Goal: Task Accomplishment & Management: Manage account settings

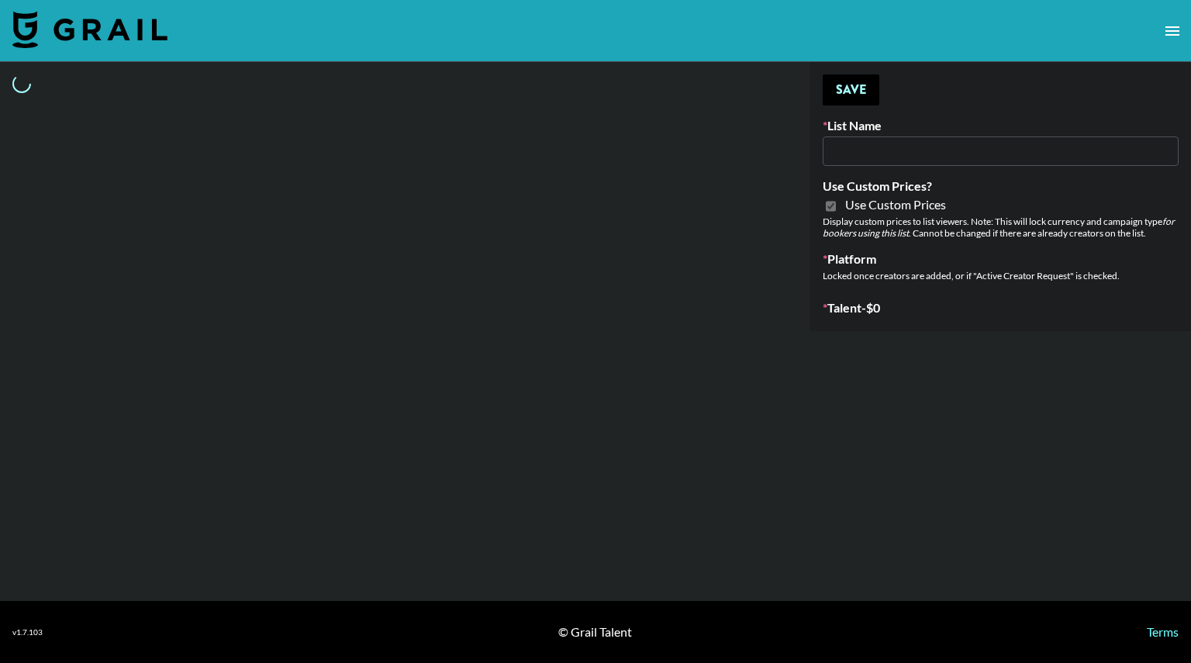
type input "Topsurveys ([DATE])"
checkbox input "true"
select select "Brand"
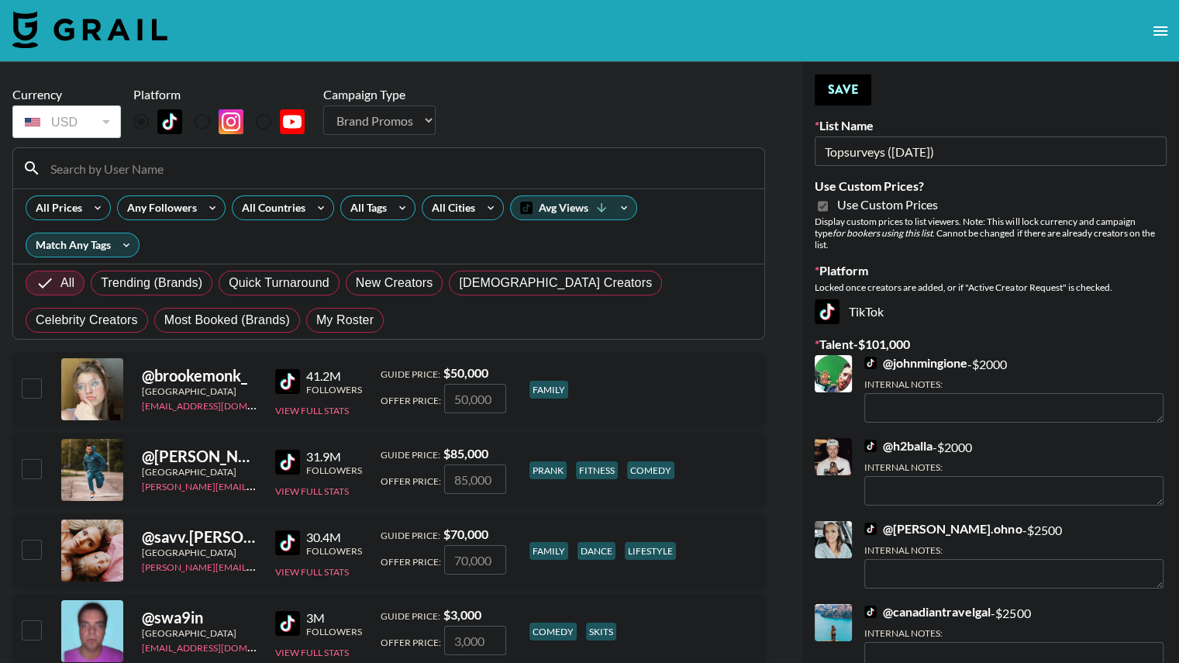
click at [316, 319] on span "My Roster" at bounding box center [344, 320] width 57 height 19
click at [316, 320] on input "My Roster" at bounding box center [316, 320] width 0 height 0
radio input "true"
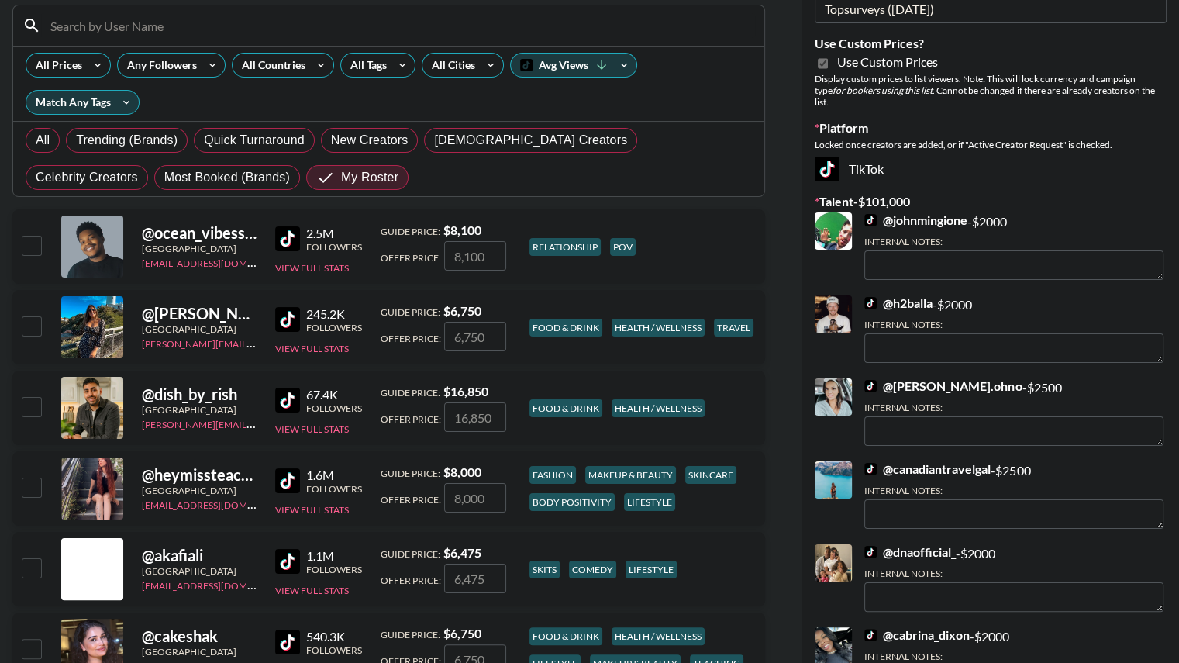
scroll to position [183, 0]
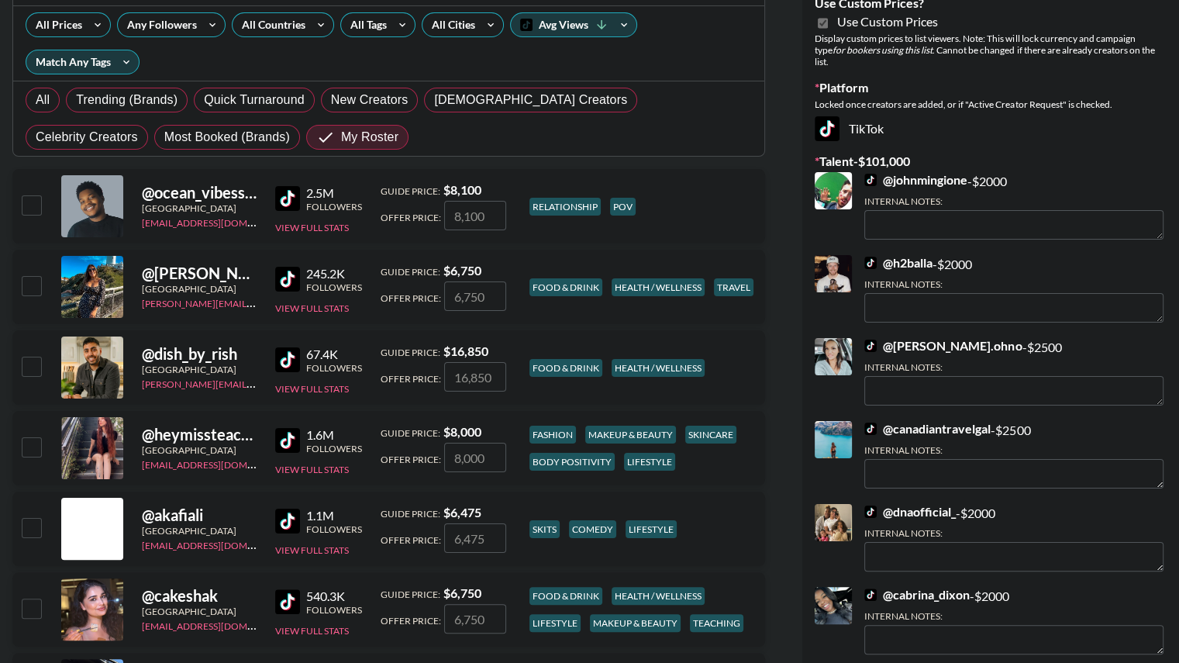
click at [481, 457] on input "number" at bounding box center [475, 457] width 62 height 29
type input "3"
checkbox input "true"
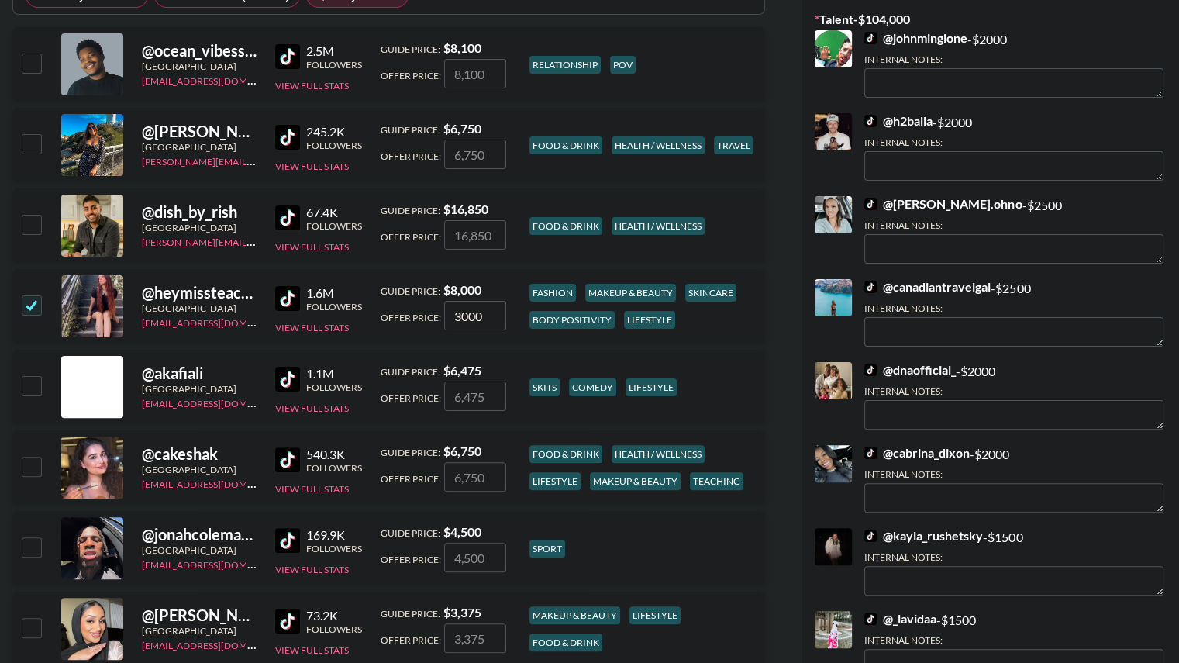
scroll to position [515, 0]
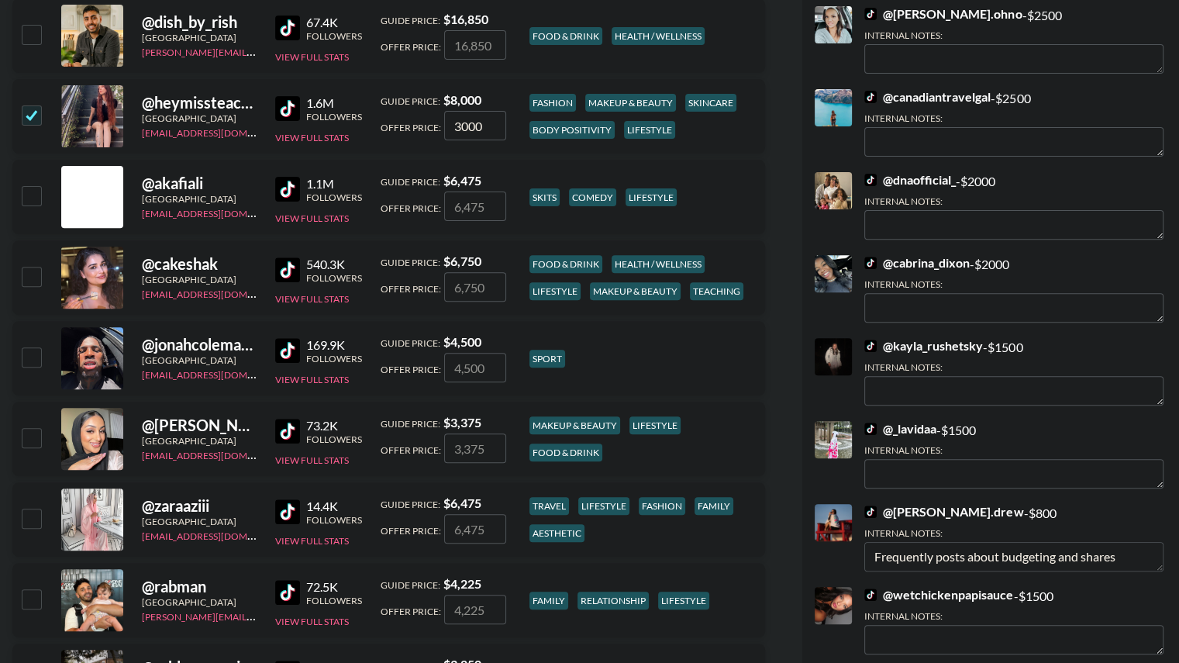
type input "3000"
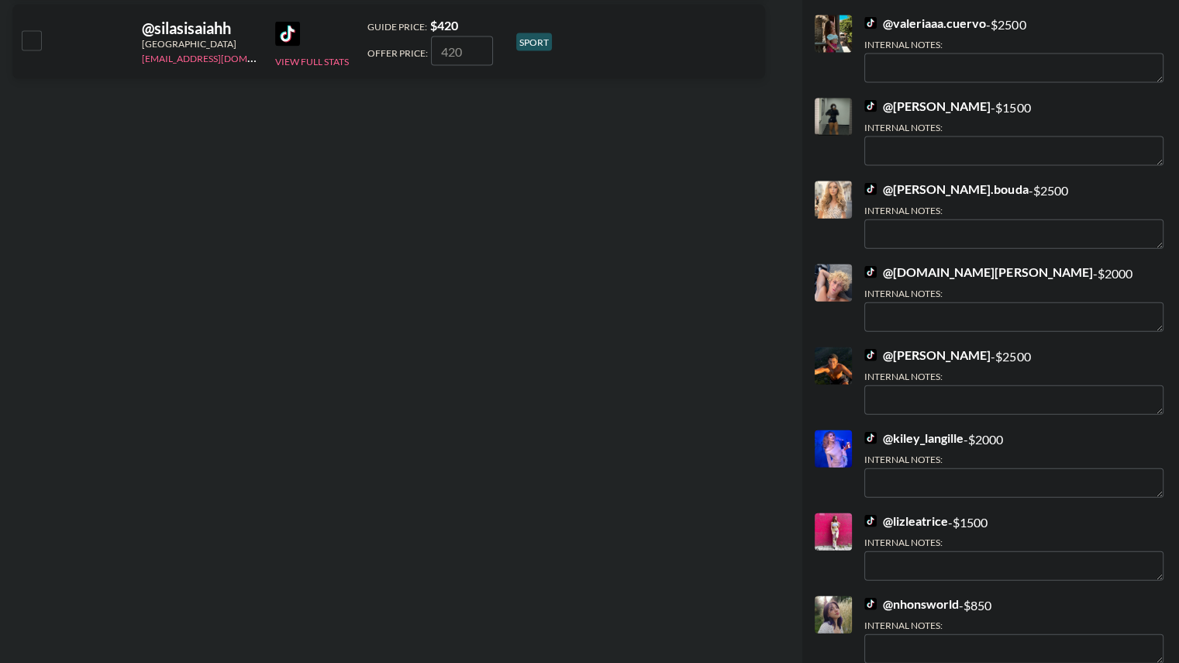
scroll to position [3985, 0]
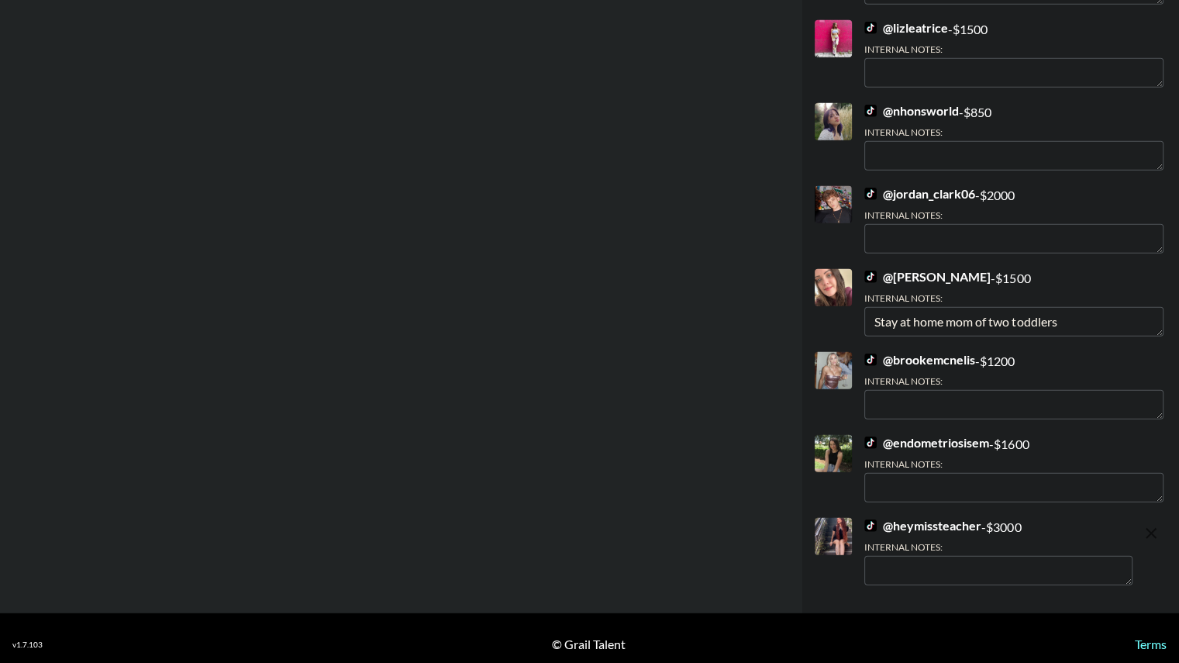
click at [1019, 563] on textarea at bounding box center [998, 570] width 268 height 29
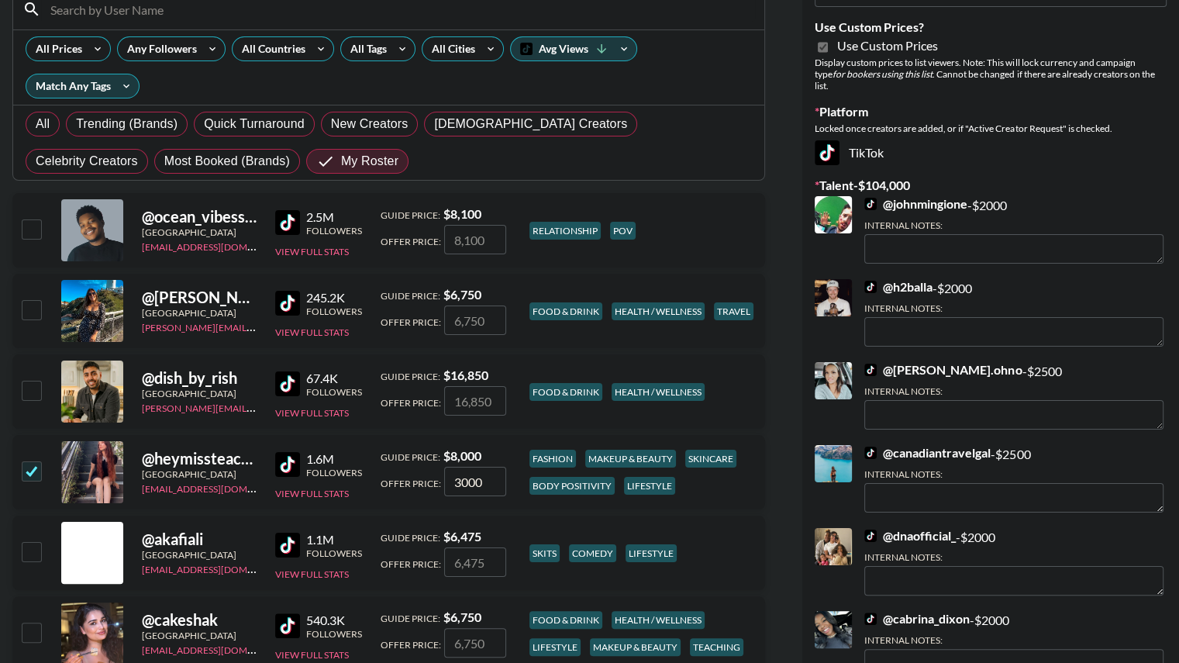
scroll to position [0, 0]
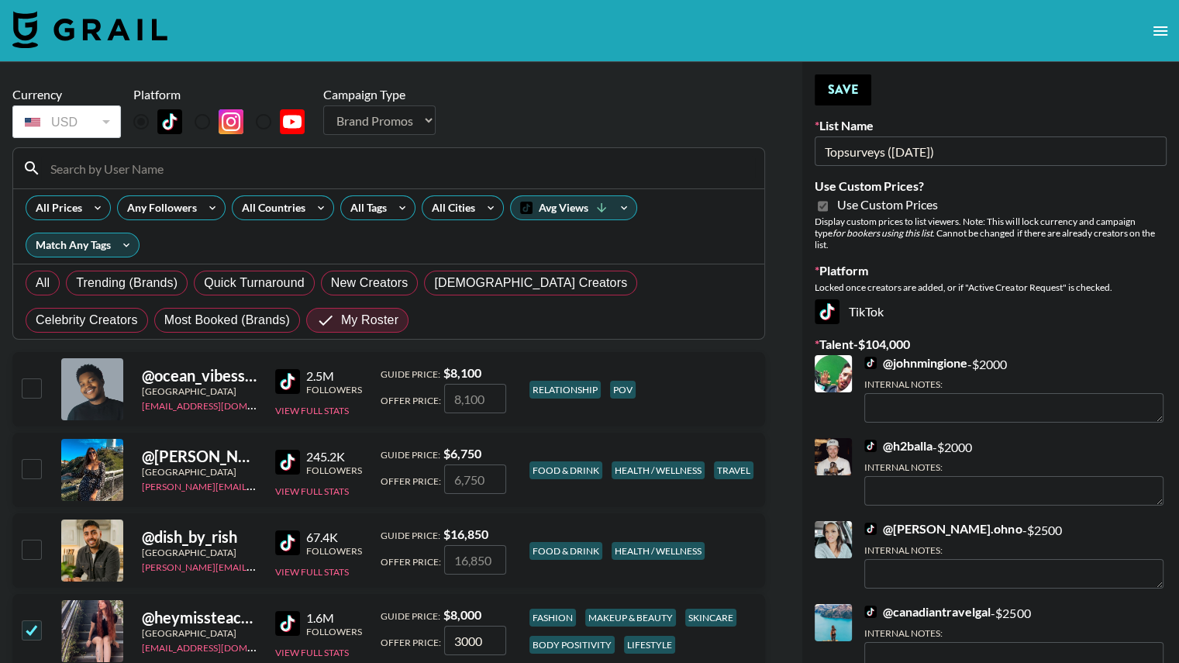
type textarea "Often talks about making and saving money, side hustles and budgeting"
click at [839, 85] on button "Save" at bounding box center [843, 89] width 57 height 31
